Goal: Transaction & Acquisition: Purchase product/service

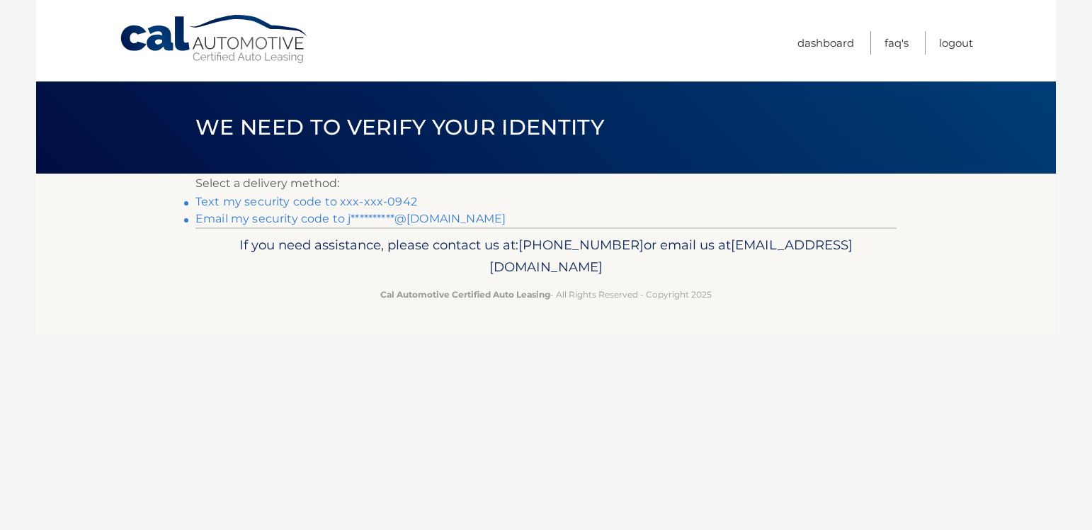
click at [300, 201] on link "Text my security code to xxx-xxx-0942" at bounding box center [307, 201] width 222 height 13
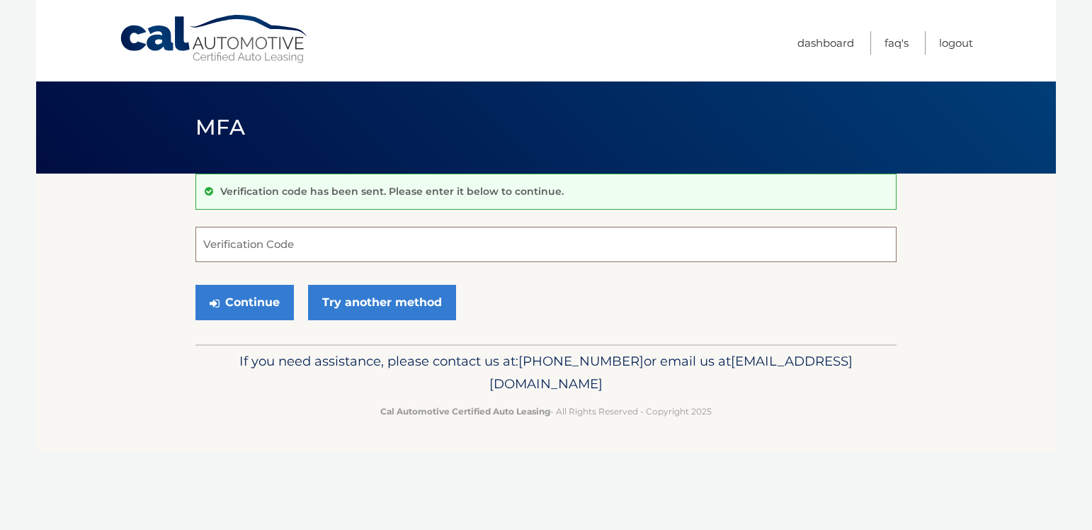
click at [356, 240] on input "Verification Code" at bounding box center [546, 244] width 701 height 35
type input "501049"
click at [260, 298] on button "Continue" at bounding box center [245, 302] width 98 height 35
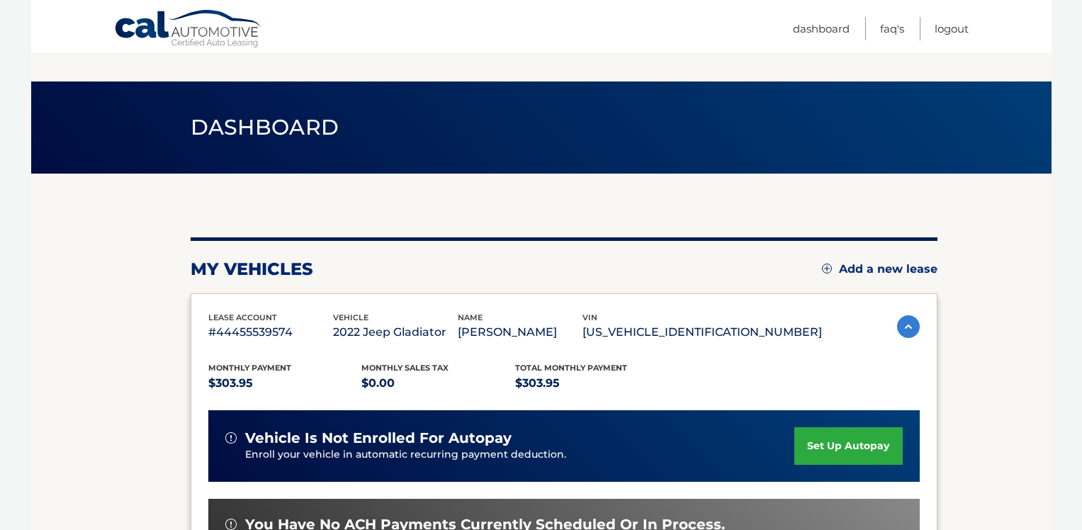
scroll to position [213, 0]
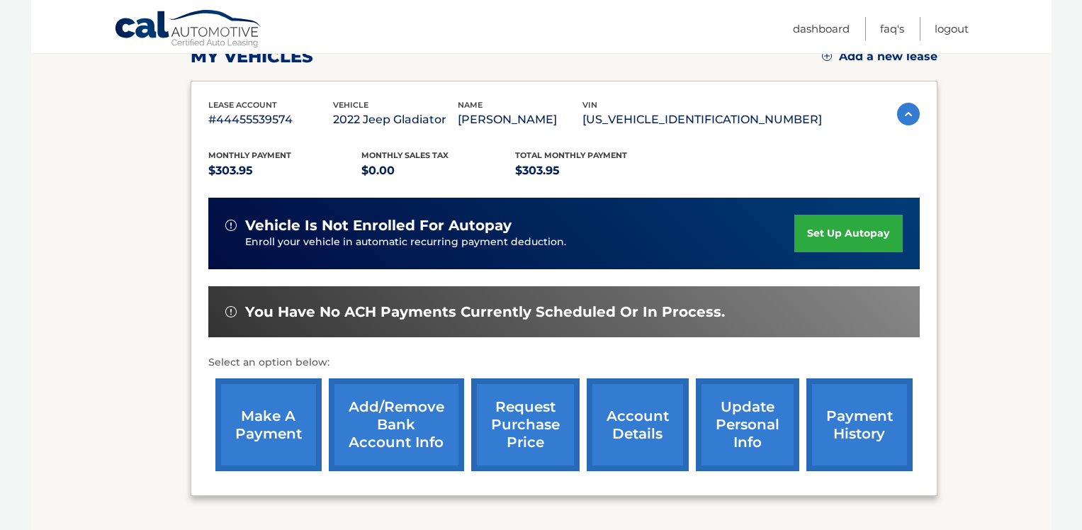
click at [273, 431] on link "make a payment" at bounding box center [268, 424] width 106 height 93
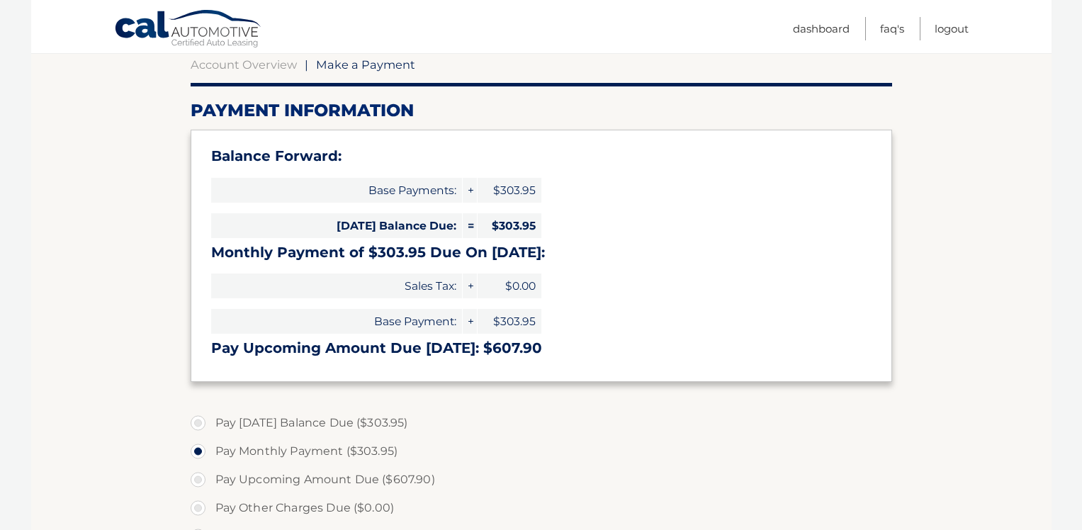
scroll to position [354, 0]
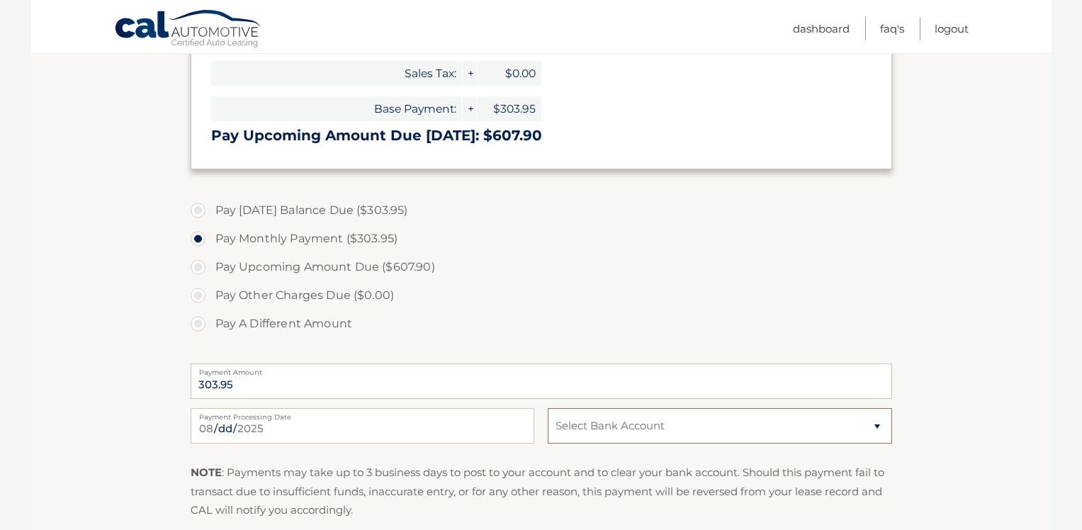
click at [662, 429] on select "Select Bank Account Checking WELLS FARGO BANK *****2611 Checking CITIZENS BANK,…" at bounding box center [720, 425] width 344 height 35
select select "NWNhYmE5YmMtNmNiOS00NjllLTg2YTQtZjk0OWJjZmQ3NGJm"
click at [548, 408] on select "Select Bank Account Checking WELLS FARGO BANK *****2611 Checking CITIZENS BANK,…" at bounding box center [720, 425] width 344 height 35
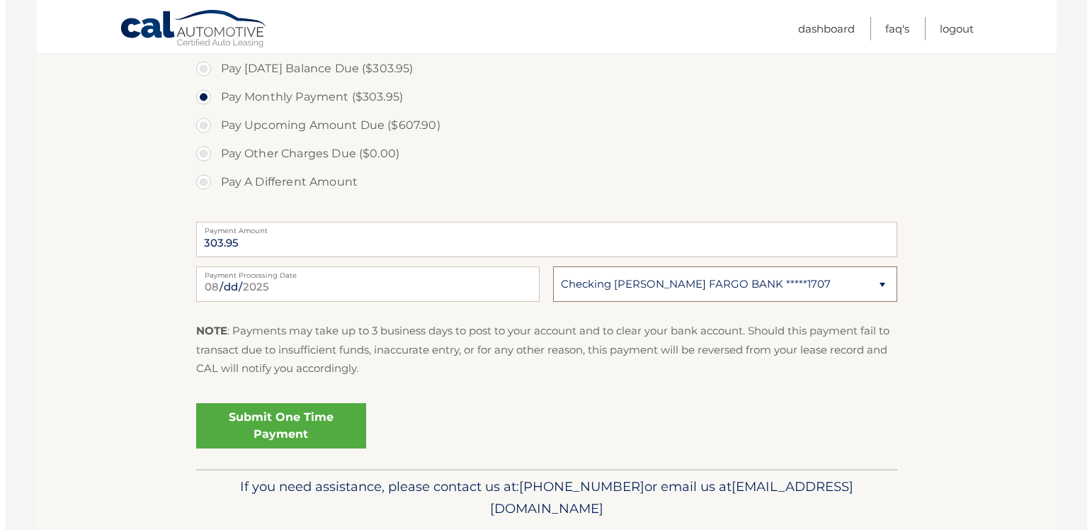
scroll to position [543, 0]
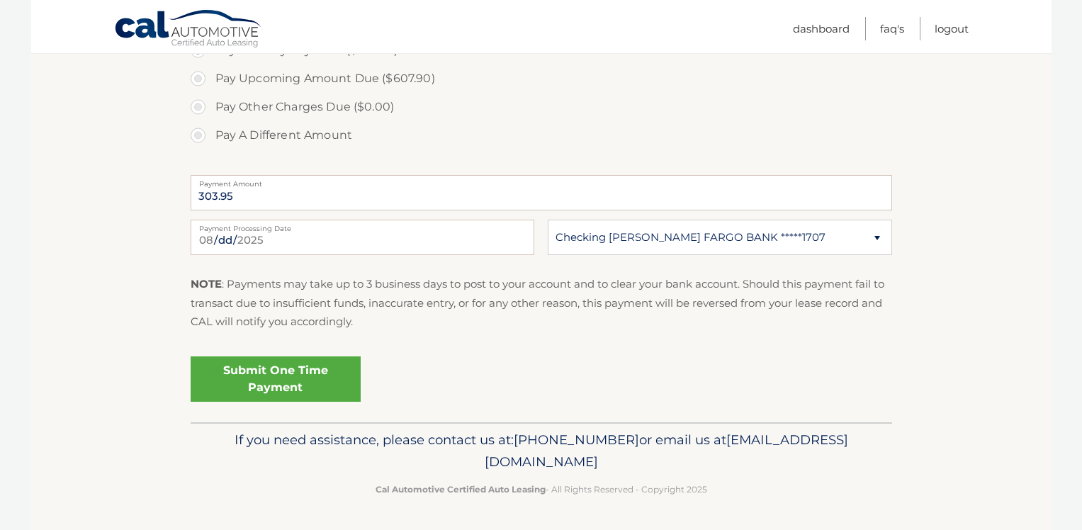
click at [238, 378] on link "Submit One Time Payment" at bounding box center [276, 378] width 170 height 45
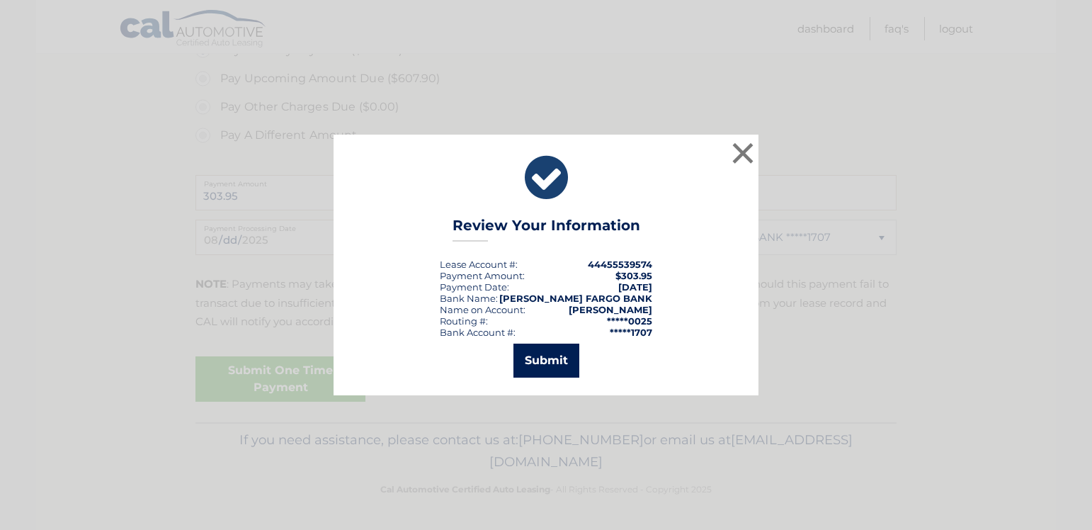
click at [548, 352] on button "Submit" at bounding box center [547, 361] width 66 height 34
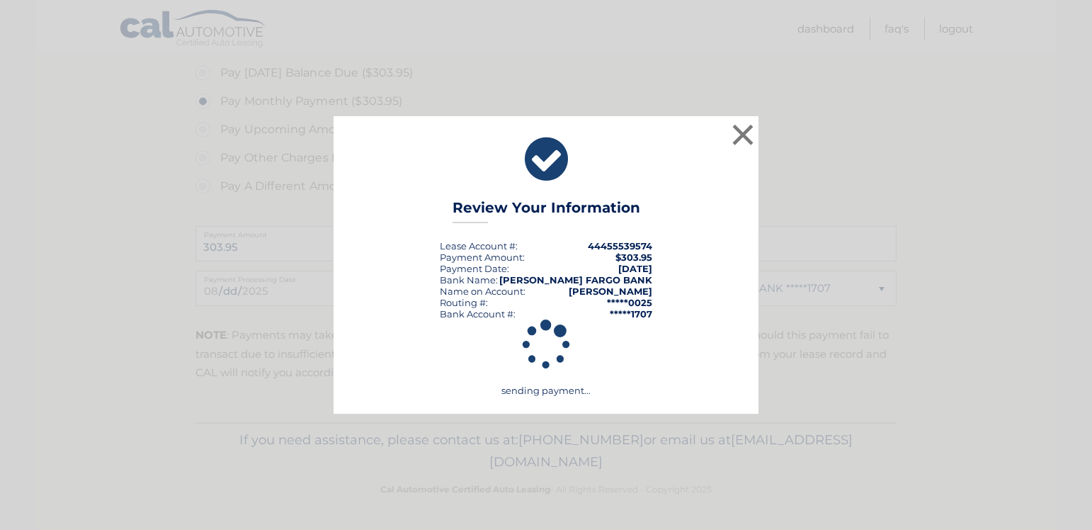
scroll to position [492, 0]
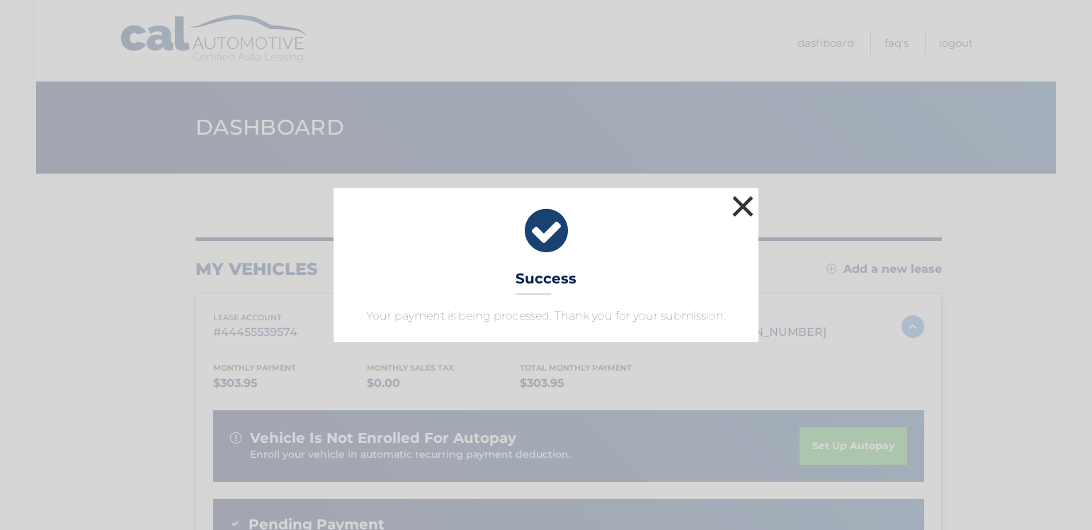
click at [749, 200] on button "×" at bounding box center [743, 206] width 28 height 28
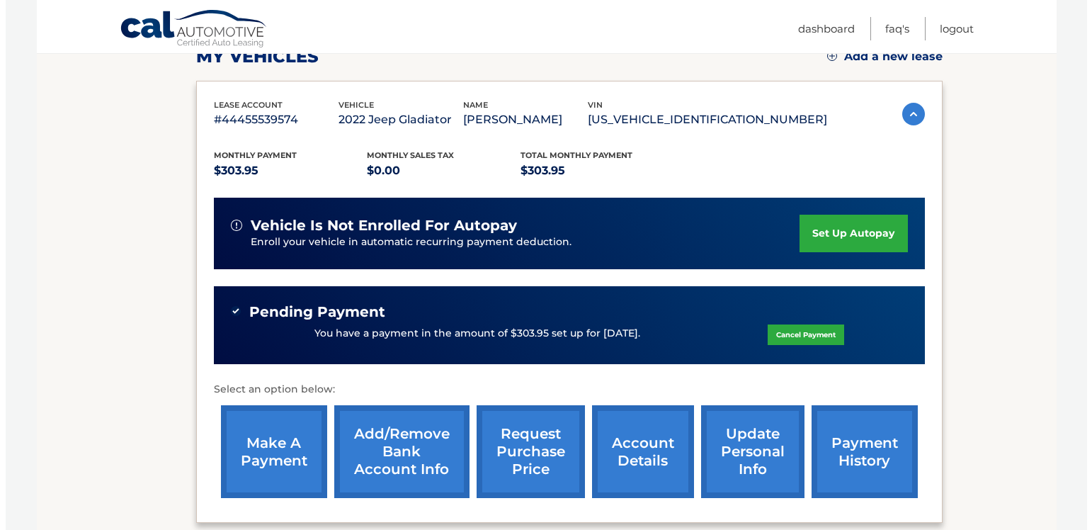
scroll to position [354, 0]
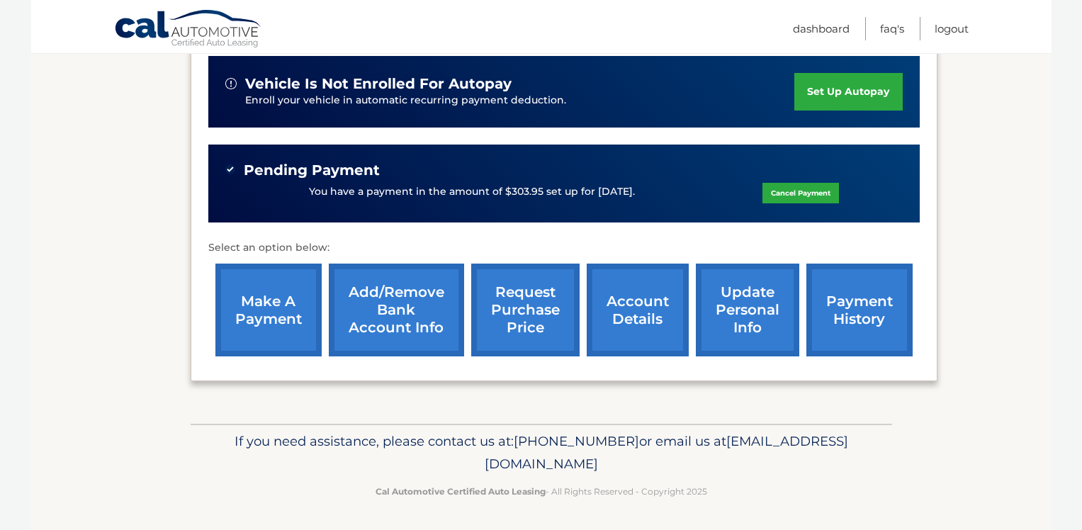
click at [518, 312] on link "request purchase price" at bounding box center [525, 310] width 108 height 93
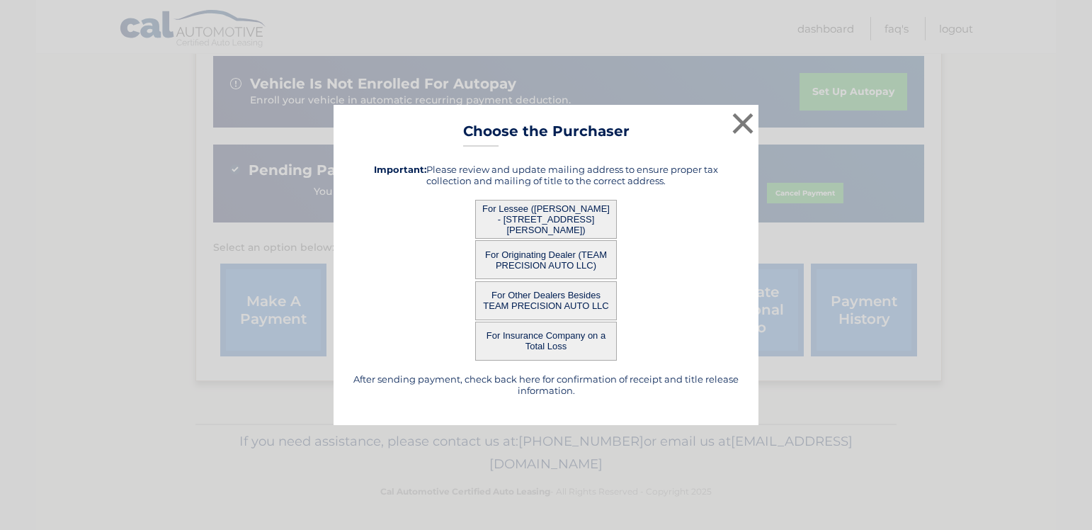
click at [540, 220] on button "For Lessee ([PERSON_NAME] - [STREET_ADDRESS][PERSON_NAME])" at bounding box center [546, 219] width 142 height 39
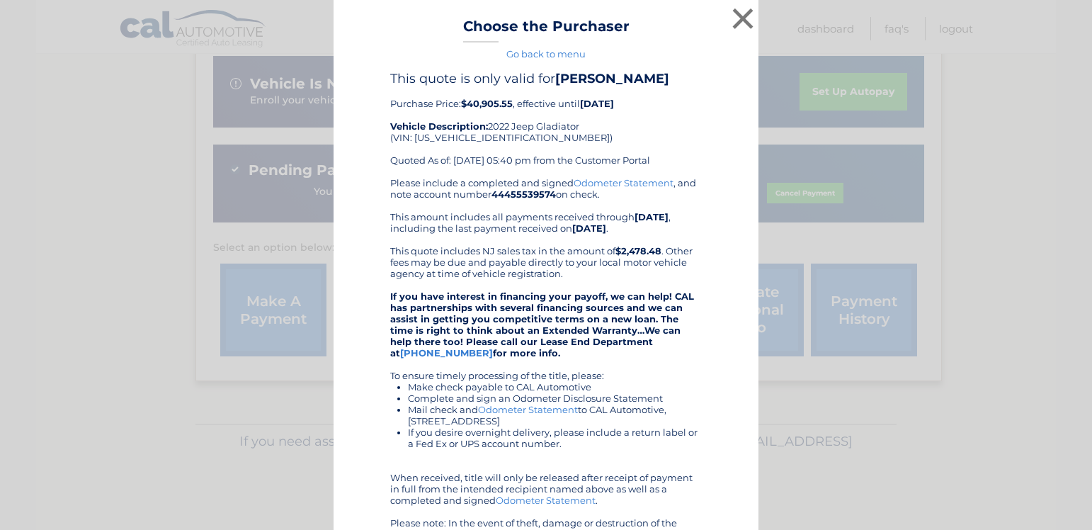
scroll to position [157, 0]
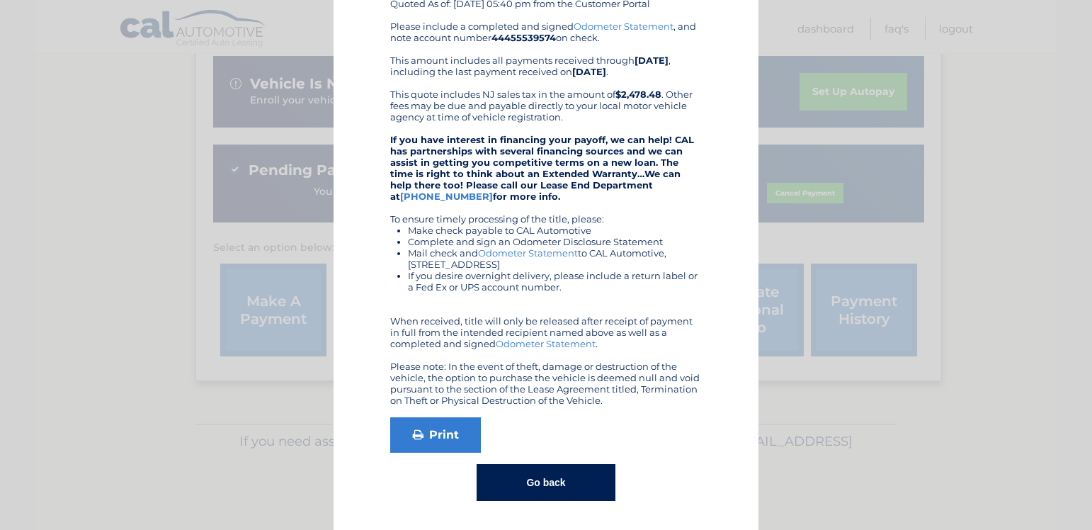
click at [545, 478] on button "Go back" at bounding box center [546, 482] width 138 height 37
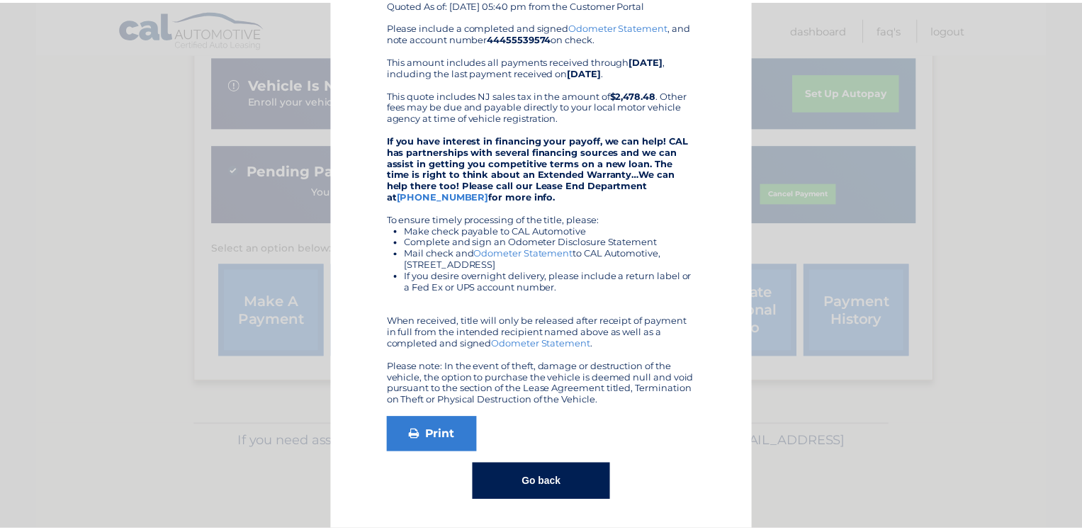
scroll to position [0, 0]
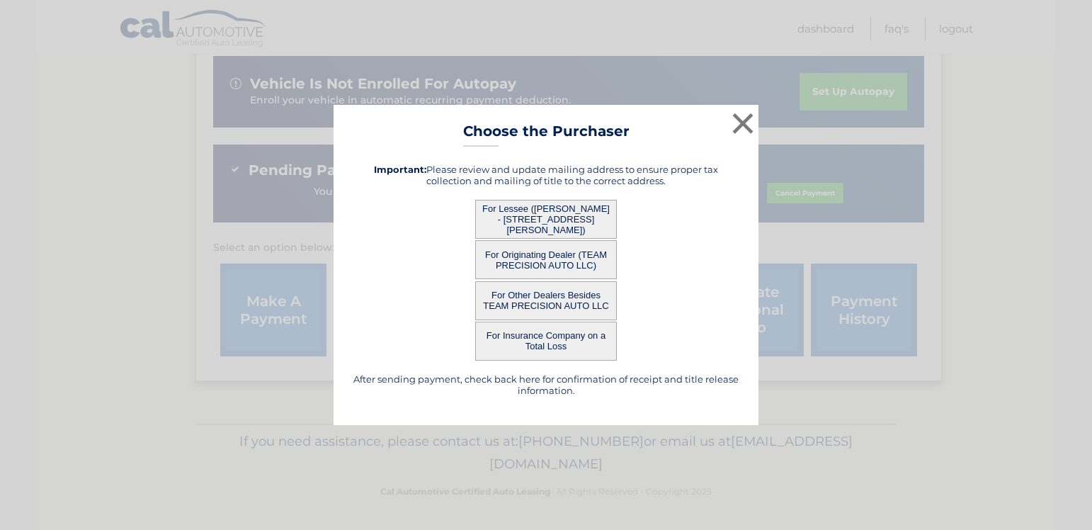
click at [549, 262] on button "For Originating Dealer (TEAM PRECISION AUTO LLC)" at bounding box center [546, 259] width 142 height 39
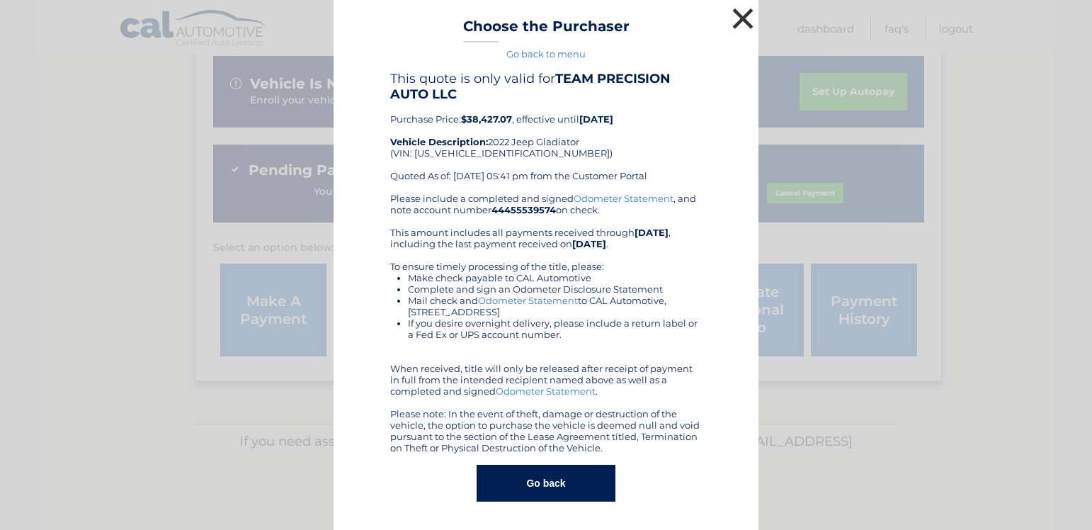
click at [733, 18] on button "×" at bounding box center [743, 18] width 28 height 28
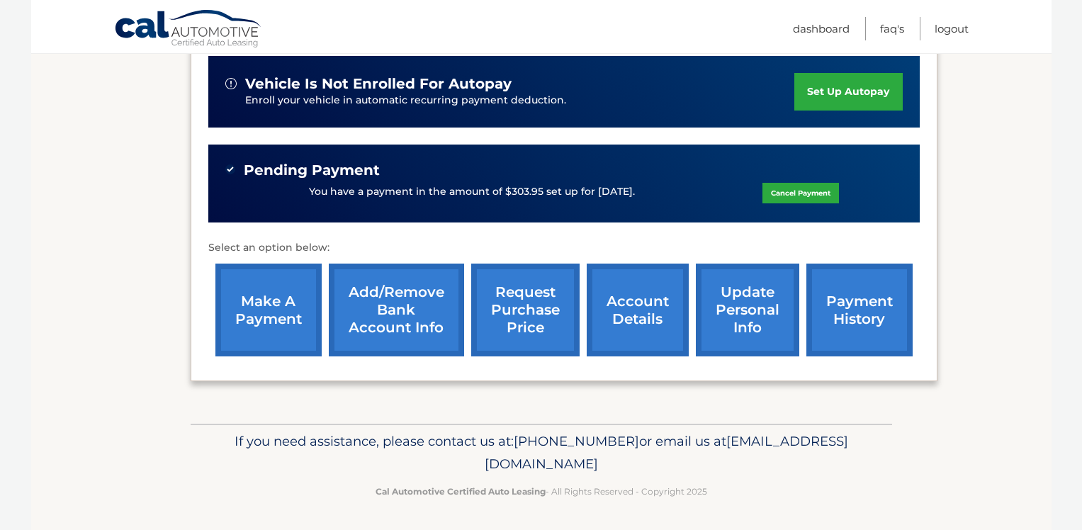
click at [521, 301] on link "request purchase price" at bounding box center [525, 310] width 108 height 93
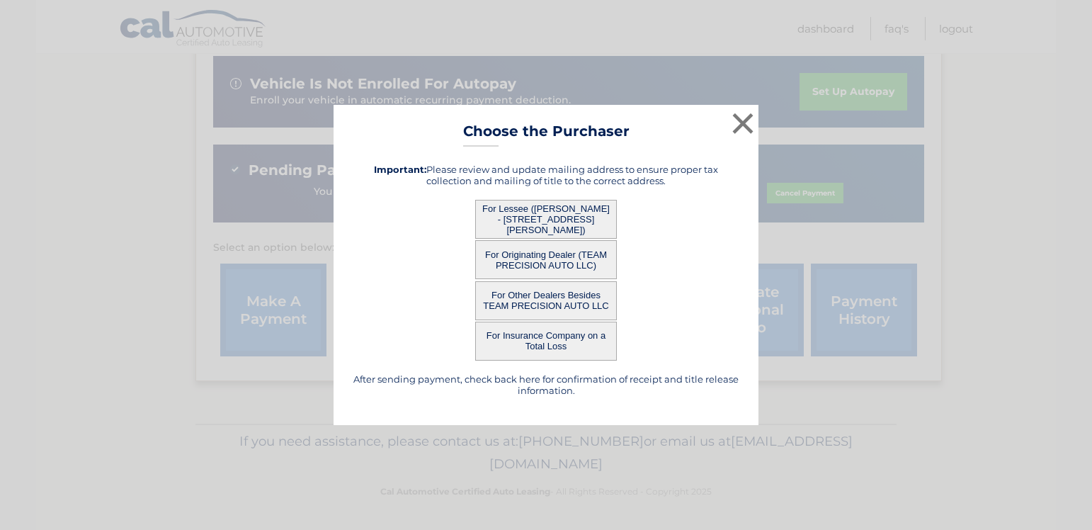
click at [551, 305] on button "For Other Dealers Besides TEAM PRECISION AUTO LLC" at bounding box center [546, 300] width 142 height 39
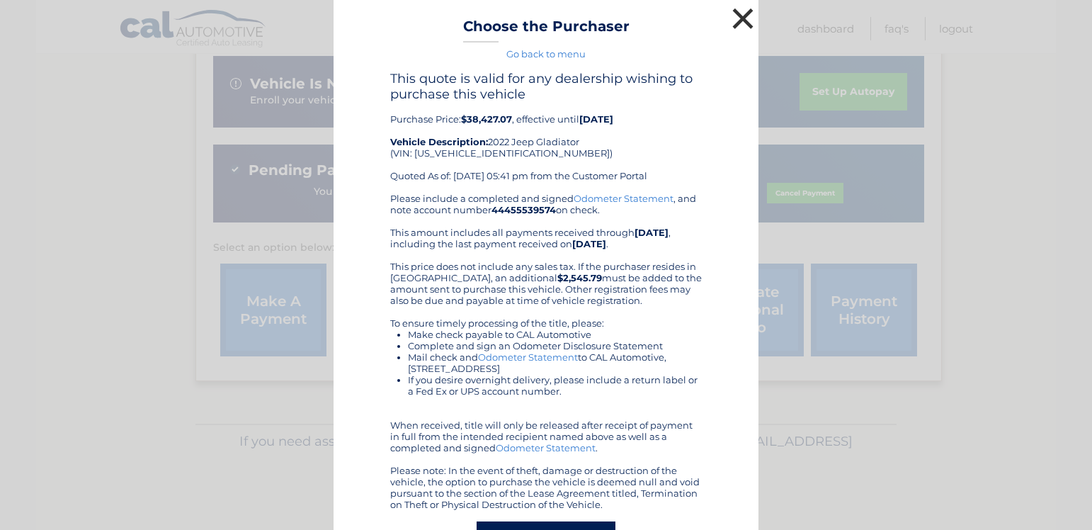
click at [737, 22] on button "×" at bounding box center [743, 18] width 28 height 28
